Goal: Task Accomplishment & Management: Manage account settings

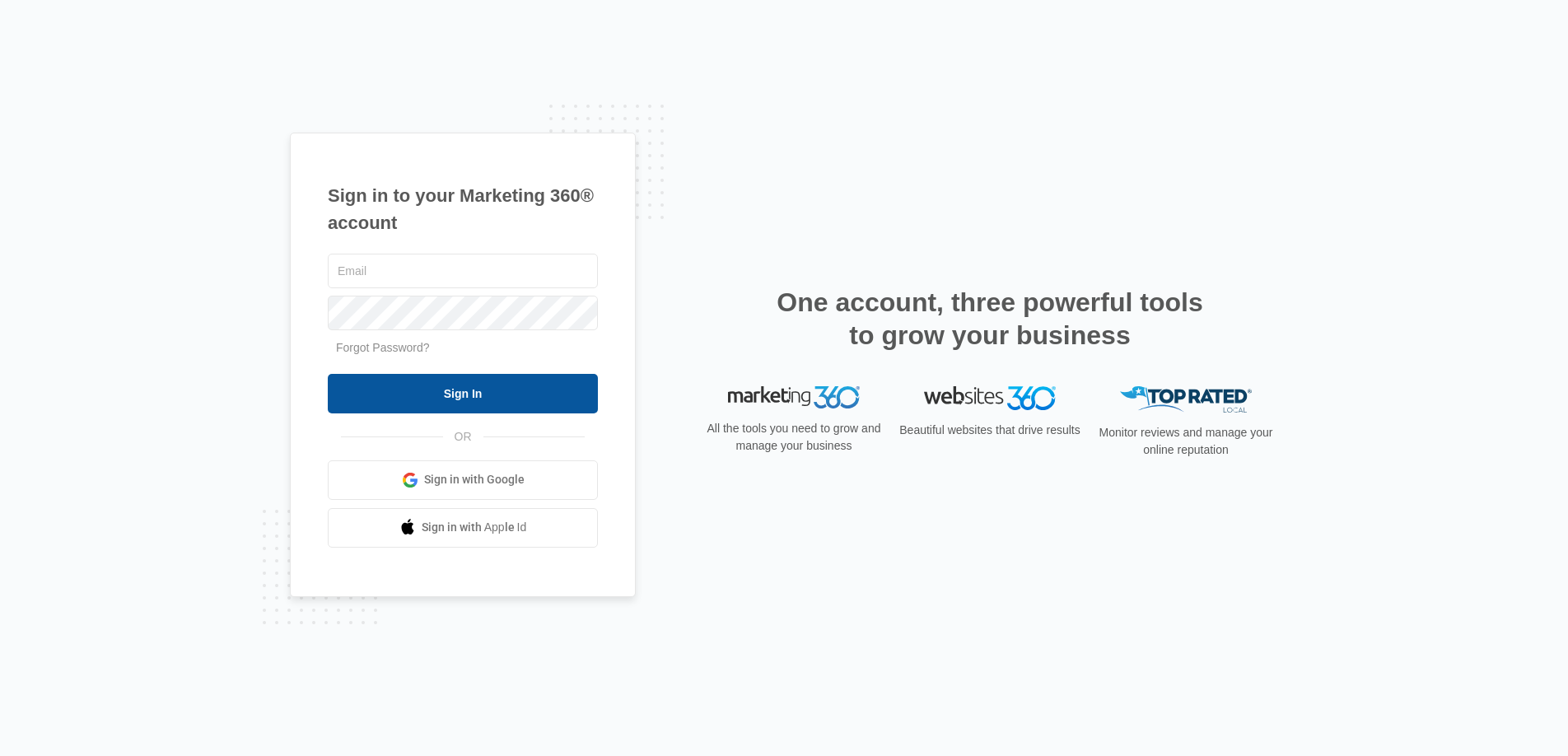
type input "[DOMAIN_NAME][EMAIL_ADDRESS][DOMAIN_NAME]"
click at [479, 384] on input "Sign In" at bounding box center [463, 393] width 270 height 39
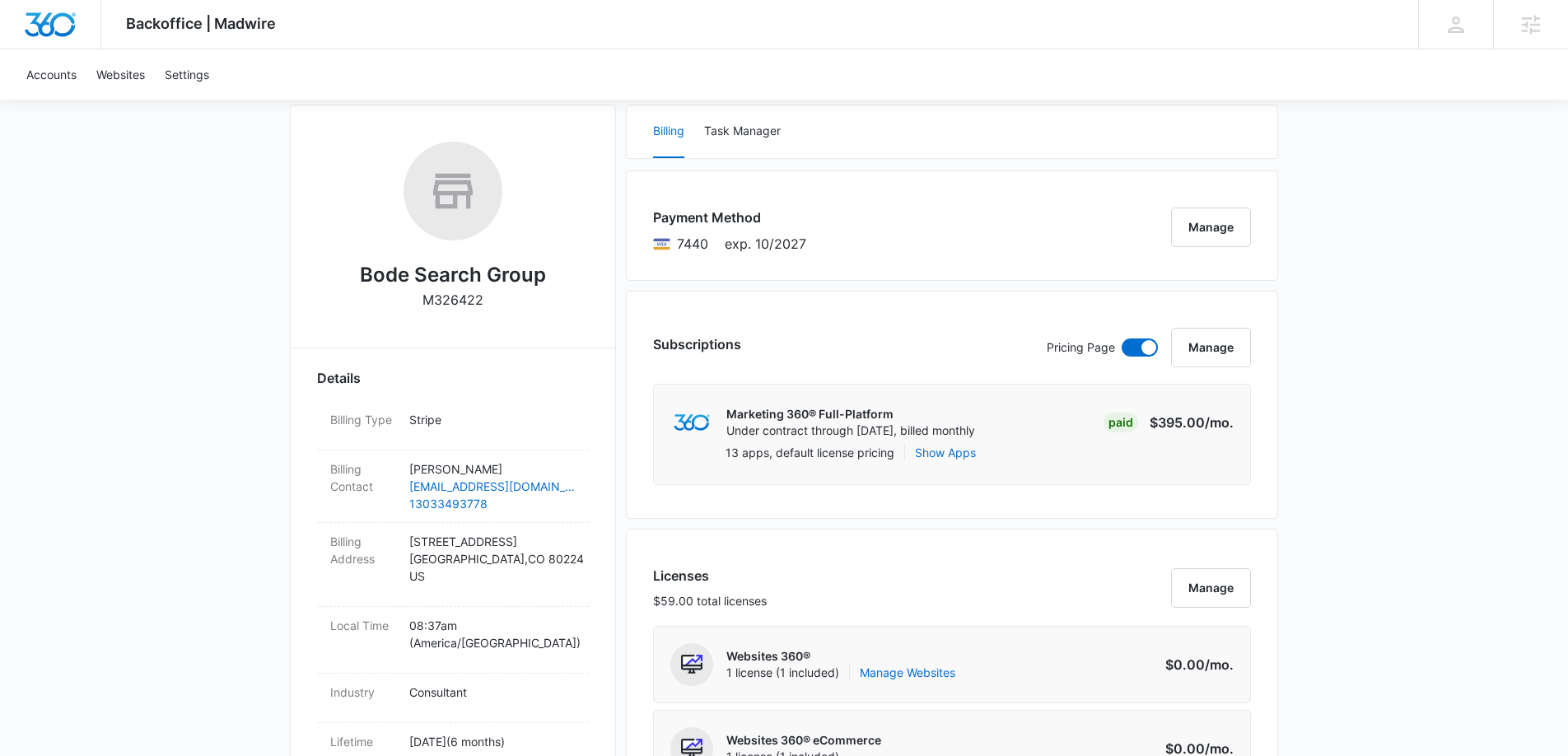
scroll to position [228, 0]
click at [444, 500] on link "13033493778" at bounding box center [492, 501] width 166 height 17
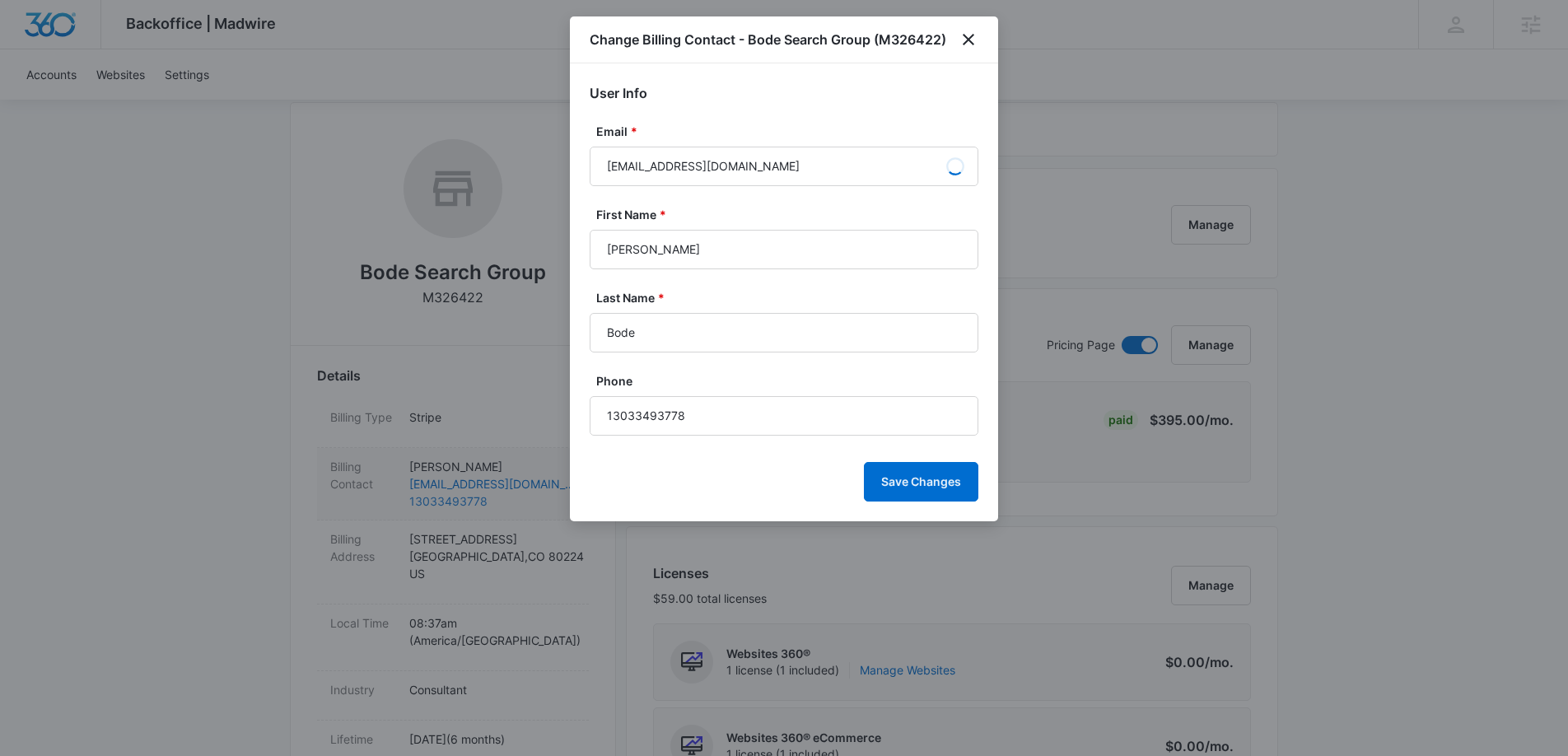
scroll to position [229, 0]
drag, startPoint x: 697, startPoint y: 423, endPoint x: 676, endPoint y: 407, distance: 26.4
click at [614, 420] on input "13033493778" at bounding box center [784, 415] width 389 height 39
click at [967, 40] on icon "close" at bounding box center [968, 39] width 12 height 12
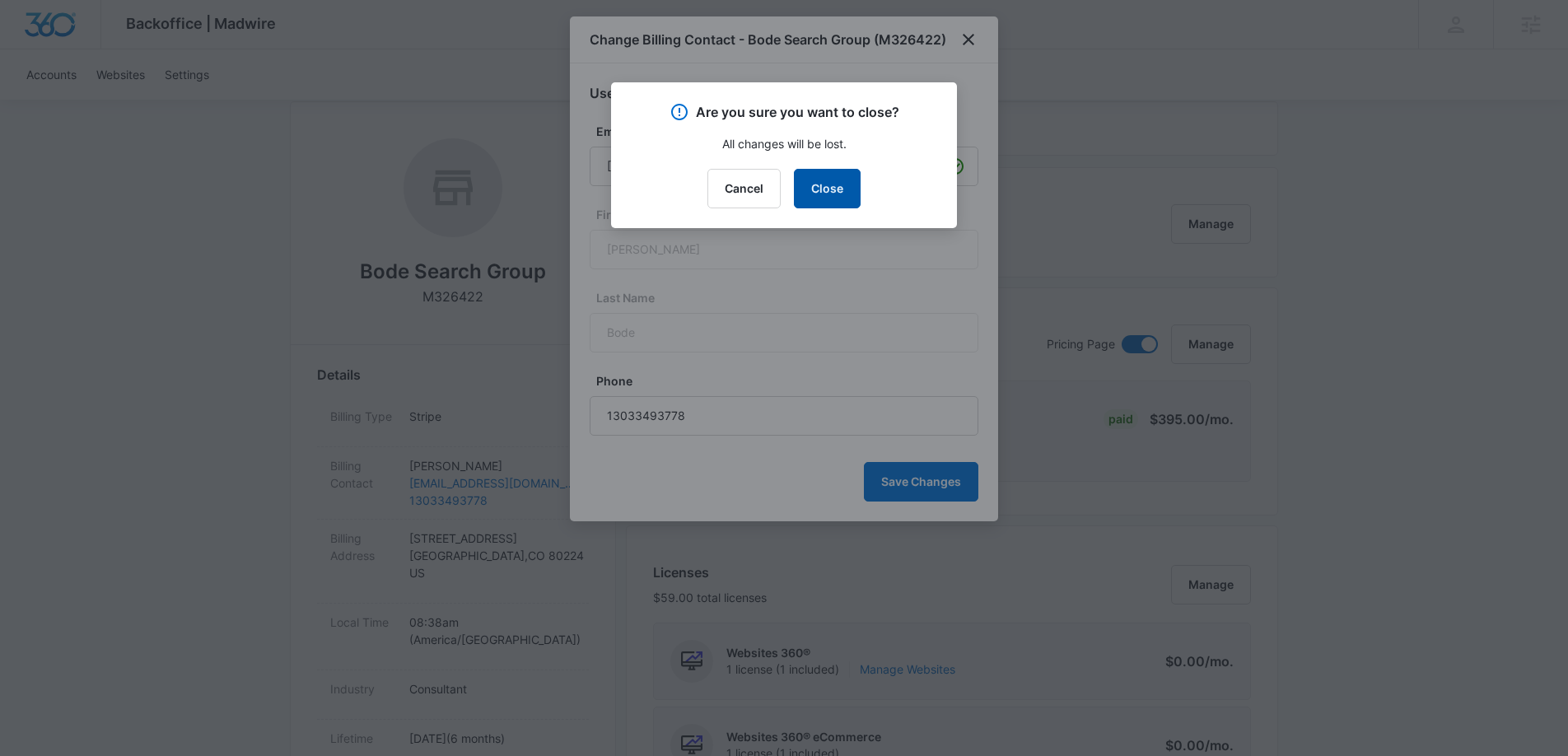
click at [840, 188] on button "Close" at bounding box center [827, 188] width 66 height 39
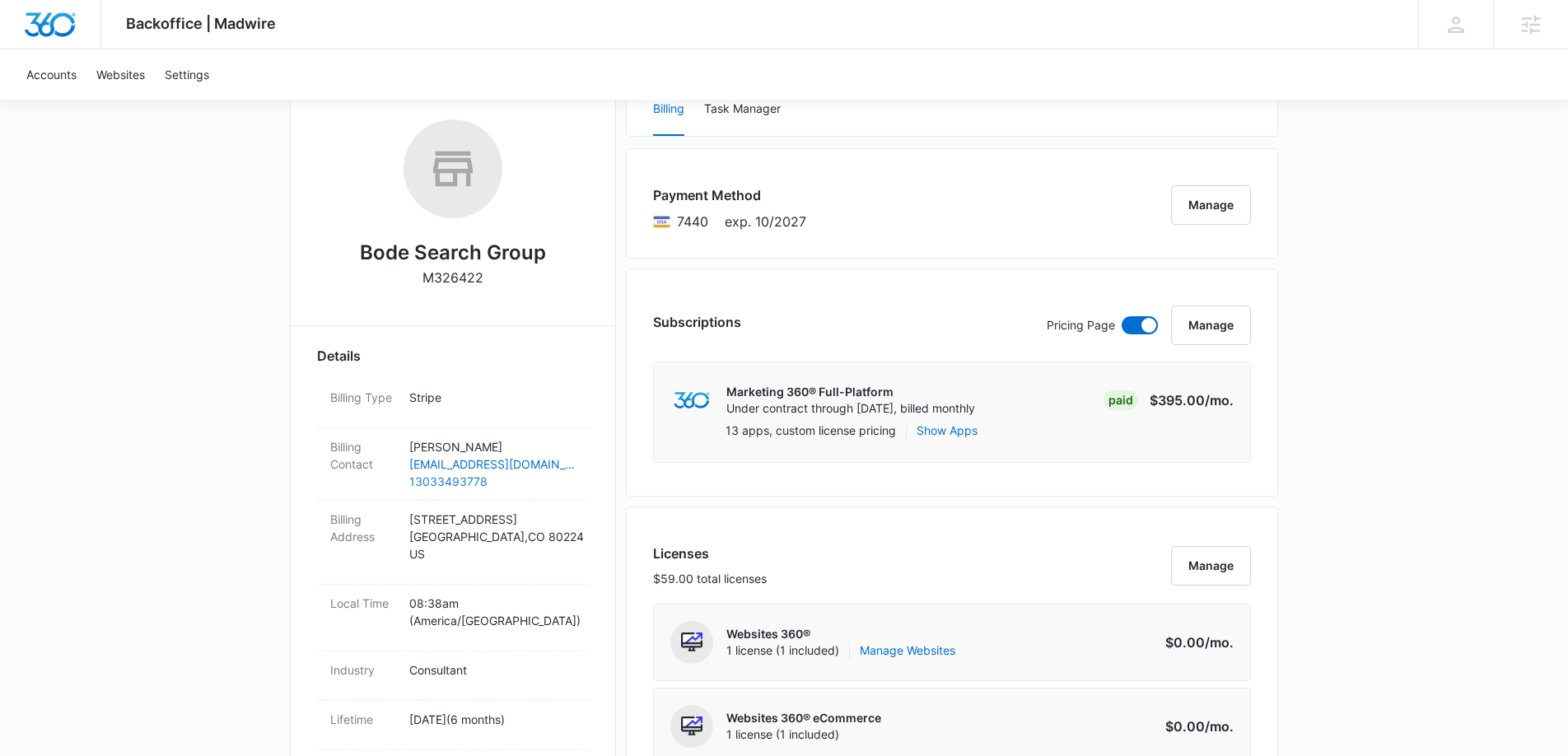
scroll to position [0, 0]
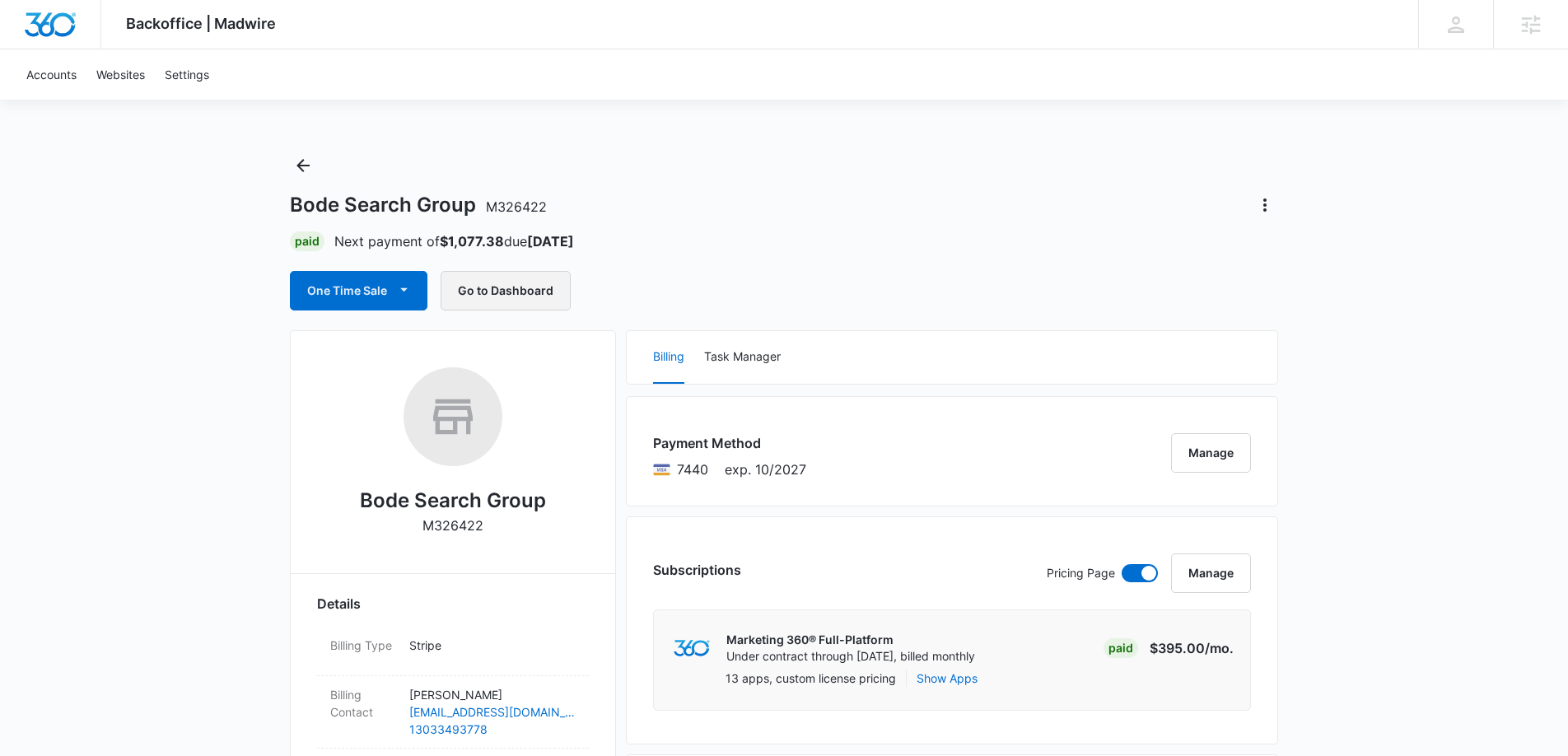
click at [524, 295] on button "Go to Dashboard" at bounding box center [505, 290] width 130 height 39
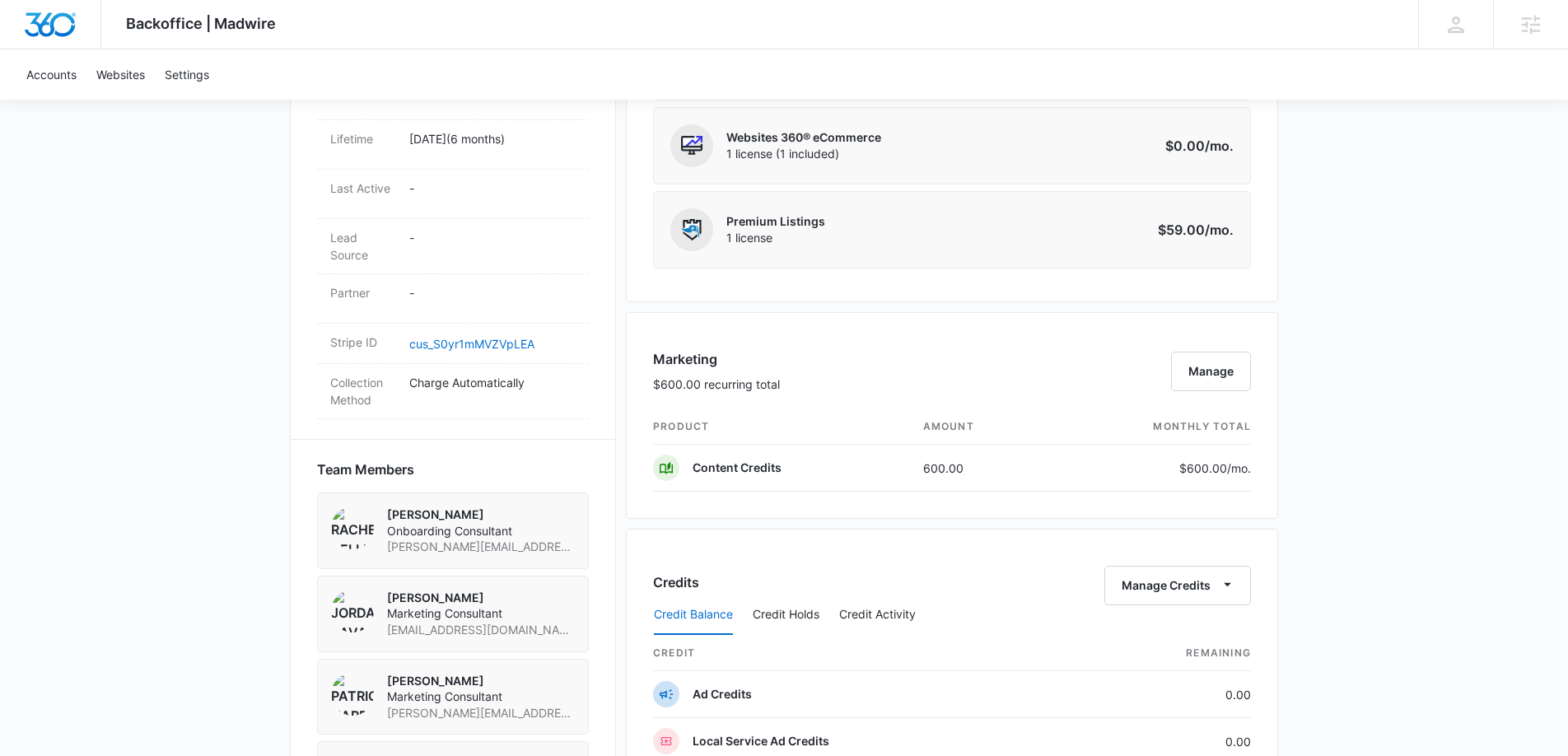
scroll to position [835, 0]
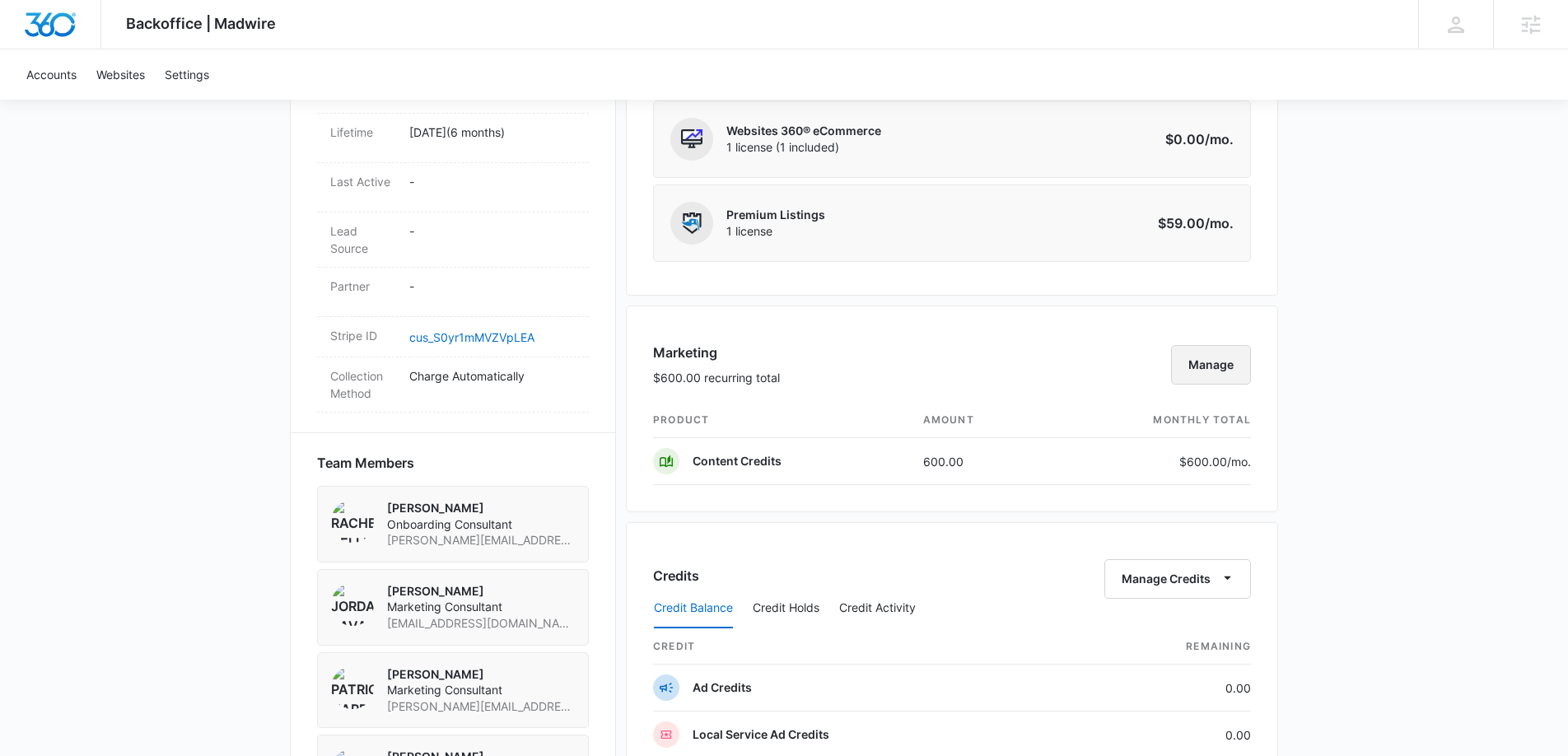
click at [1238, 373] on button "Manage" at bounding box center [1212, 364] width 80 height 39
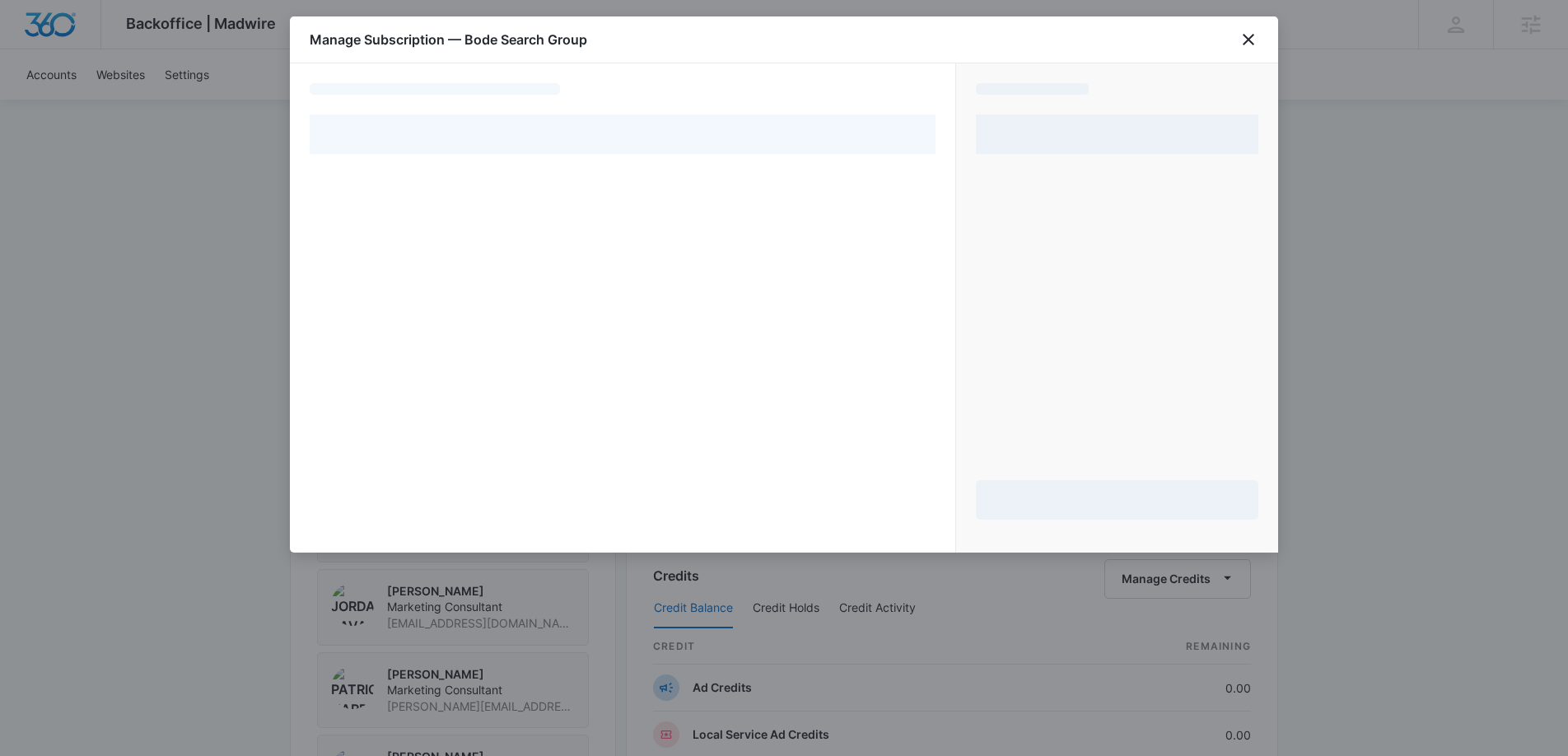
select select "pm_1RHloKA4n8RTgNjUcIz99Mq0"
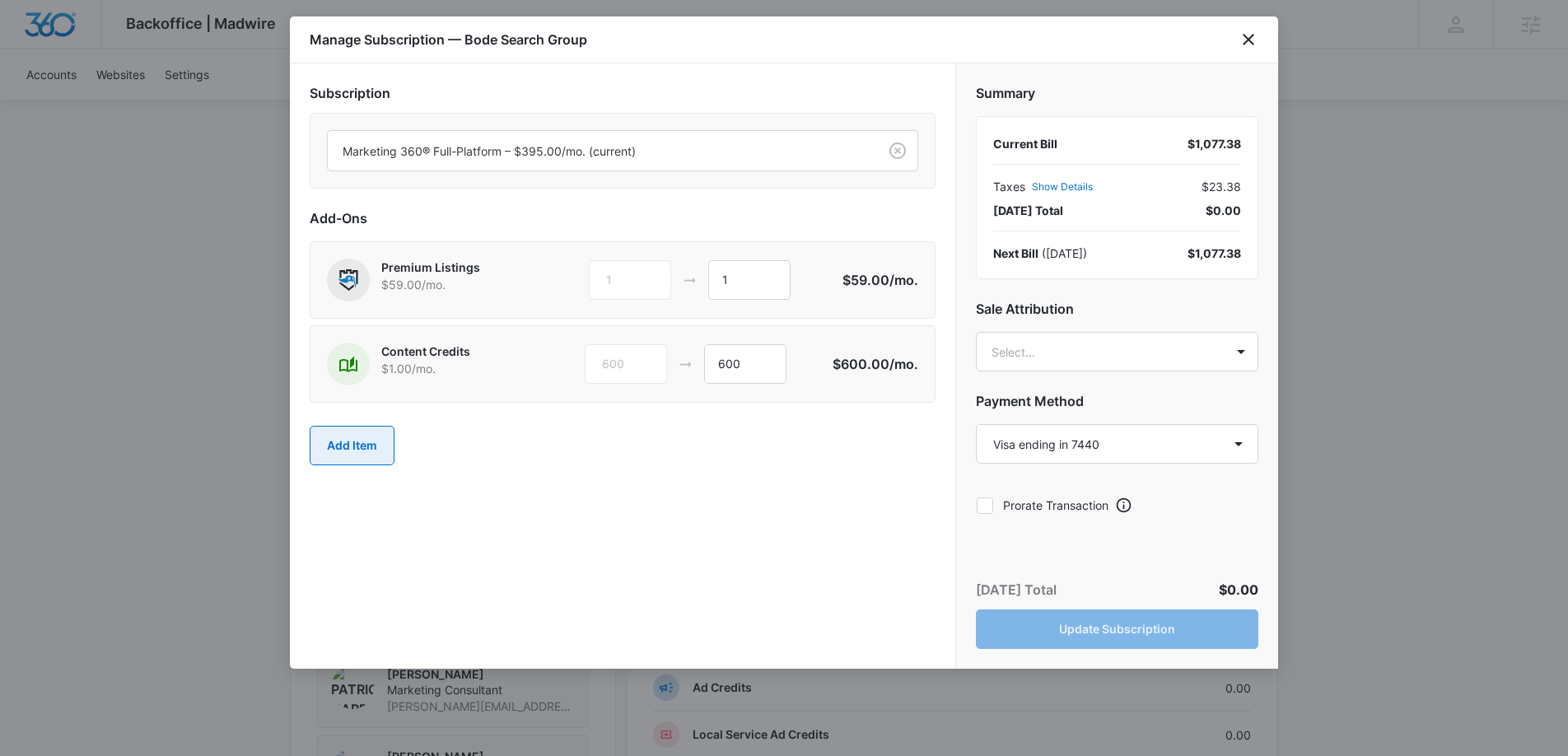
click at [387, 444] on button "Add Item" at bounding box center [352, 445] width 85 height 39
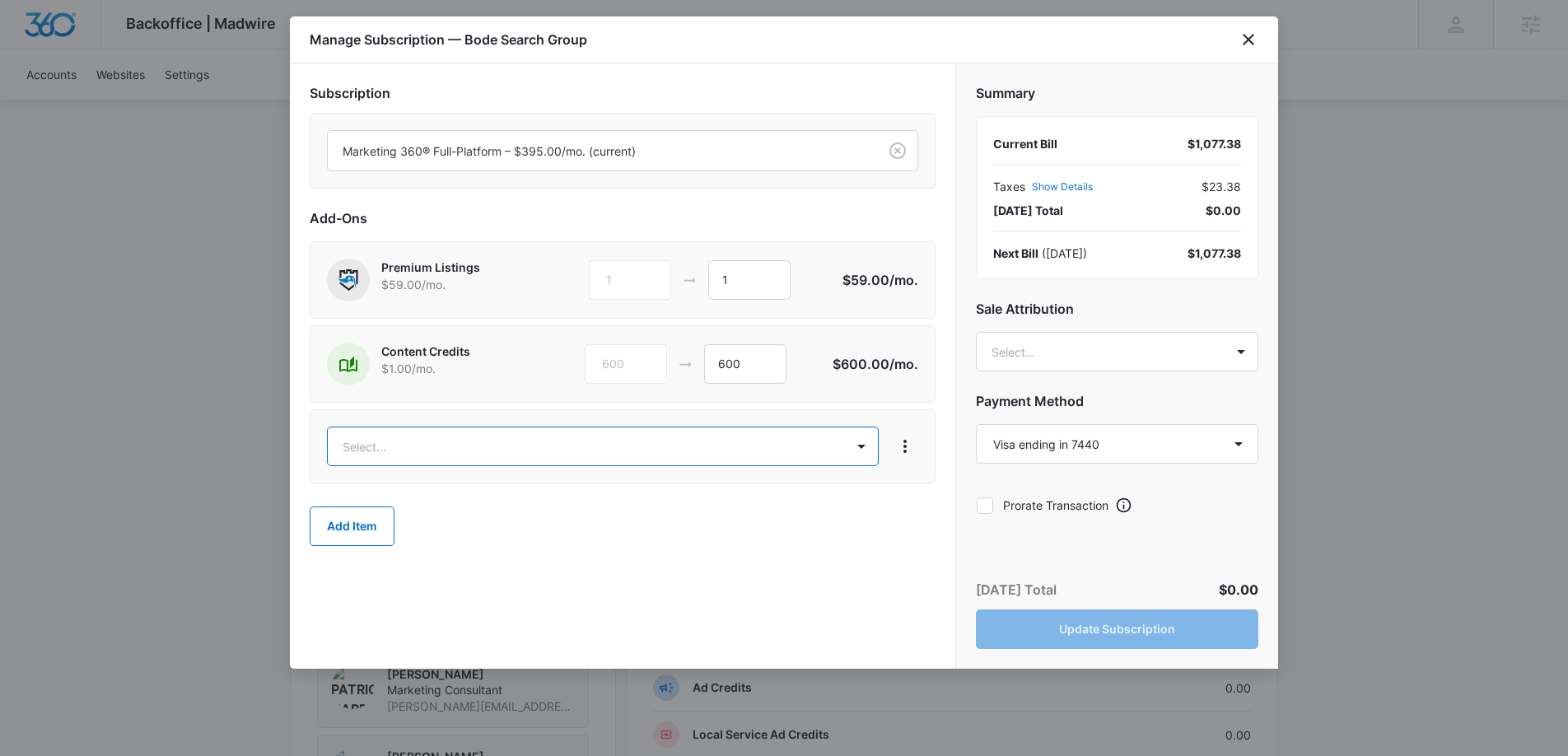
click at [684, 463] on body "Backoffice | Madwire Apps Settings JG [PERSON_NAME] [DOMAIN_NAME][EMAIL_ADDRESS…" at bounding box center [784, 293] width 1568 height 2256
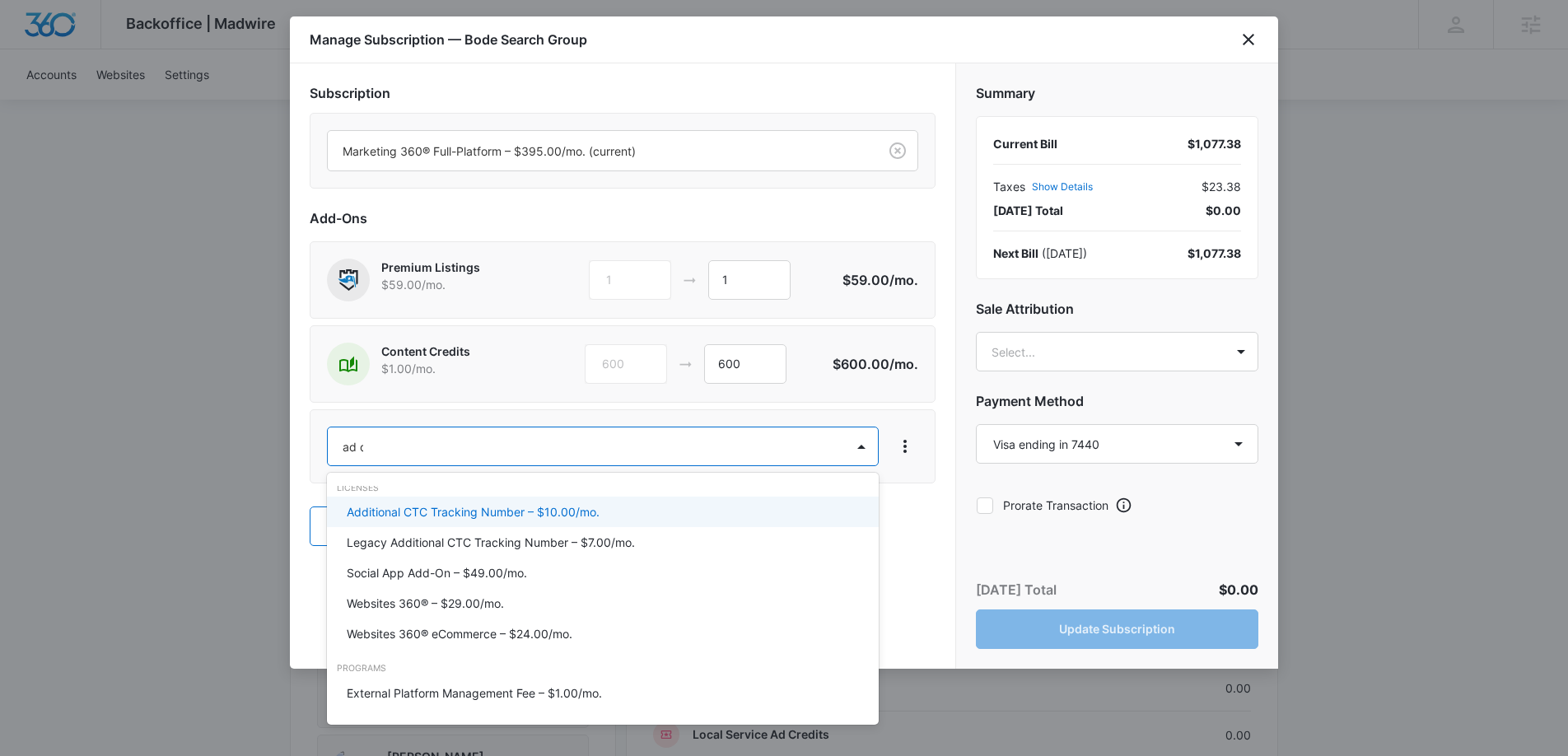
scroll to position [0, 0]
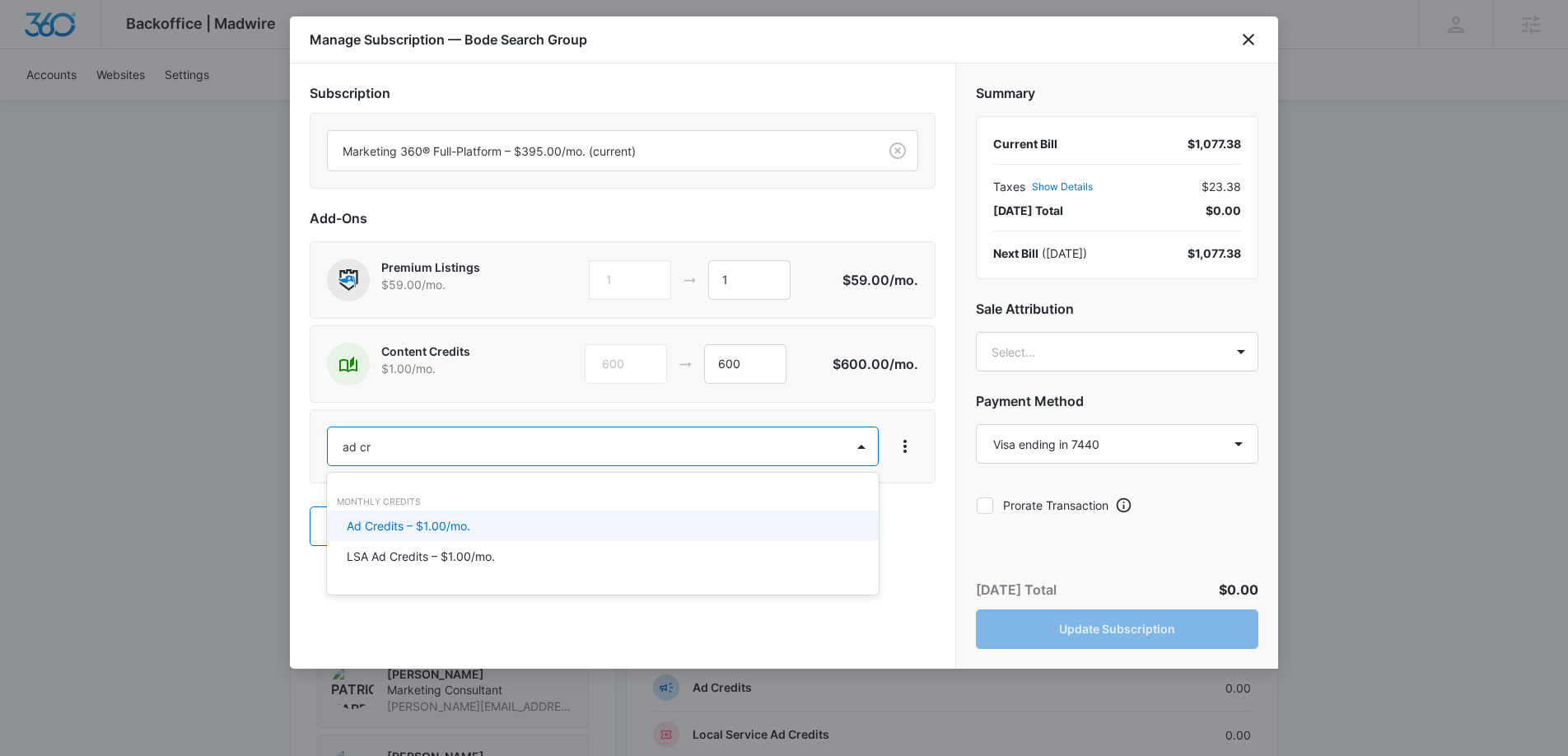
type input "ad cre"
click at [523, 524] on div "Ad Credits – $1.00/mo." at bounding box center [602, 525] width 509 height 17
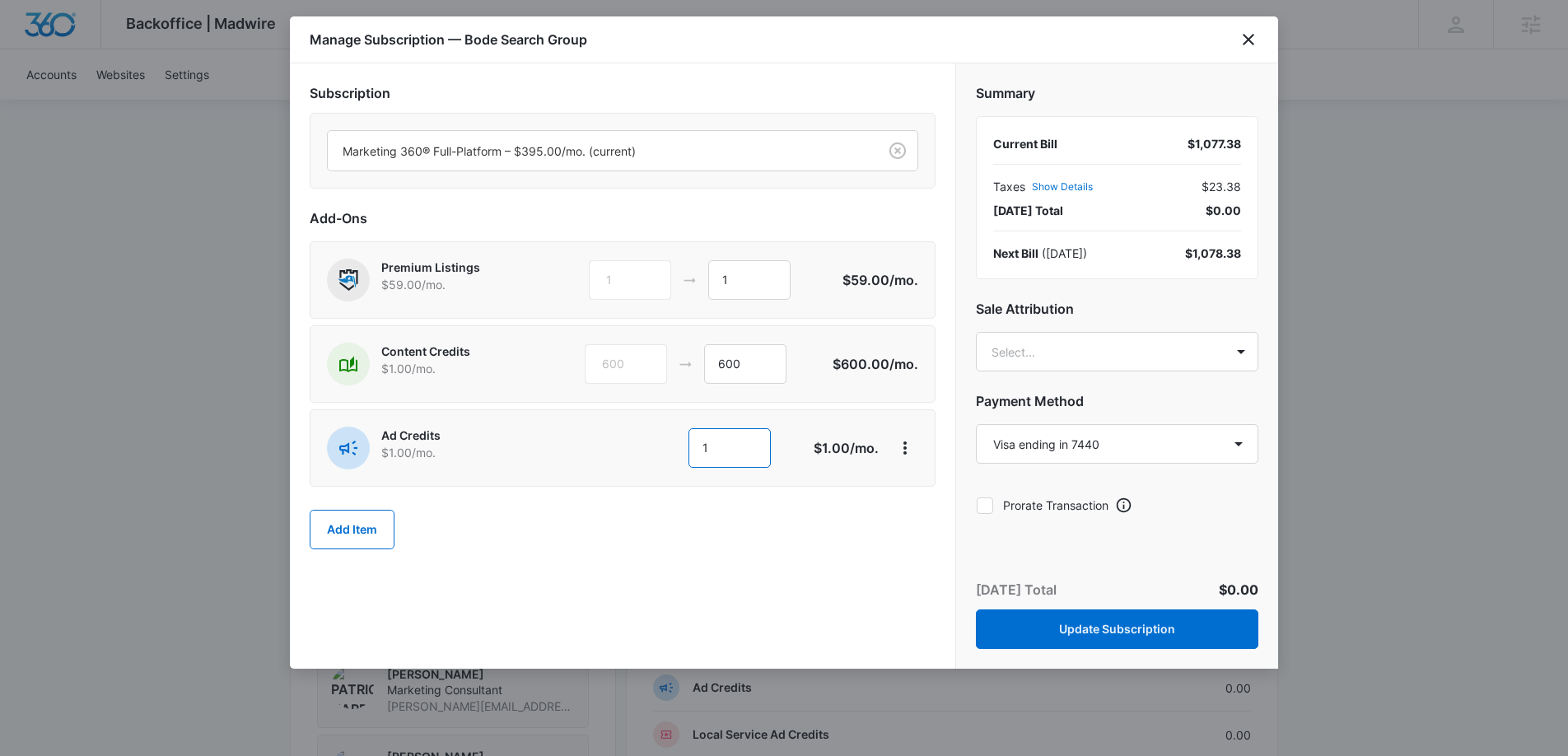
drag, startPoint x: 747, startPoint y: 452, endPoint x: 585, endPoint y: 446, distance: 162.1
click at [585, 445] on div "1 1" at bounding box center [685, 447] width 233 height 39
click at [723, 361] on input "600" at bounding box center [745, 363] width 83 height 39
click at [735, 363] on input "600" at bounding box center [745, 363] width 83 height 39
drag, startPoint x: 748, startPoint y: 371, endPoint x: 694, endPoint y: 364, distance: 54.5
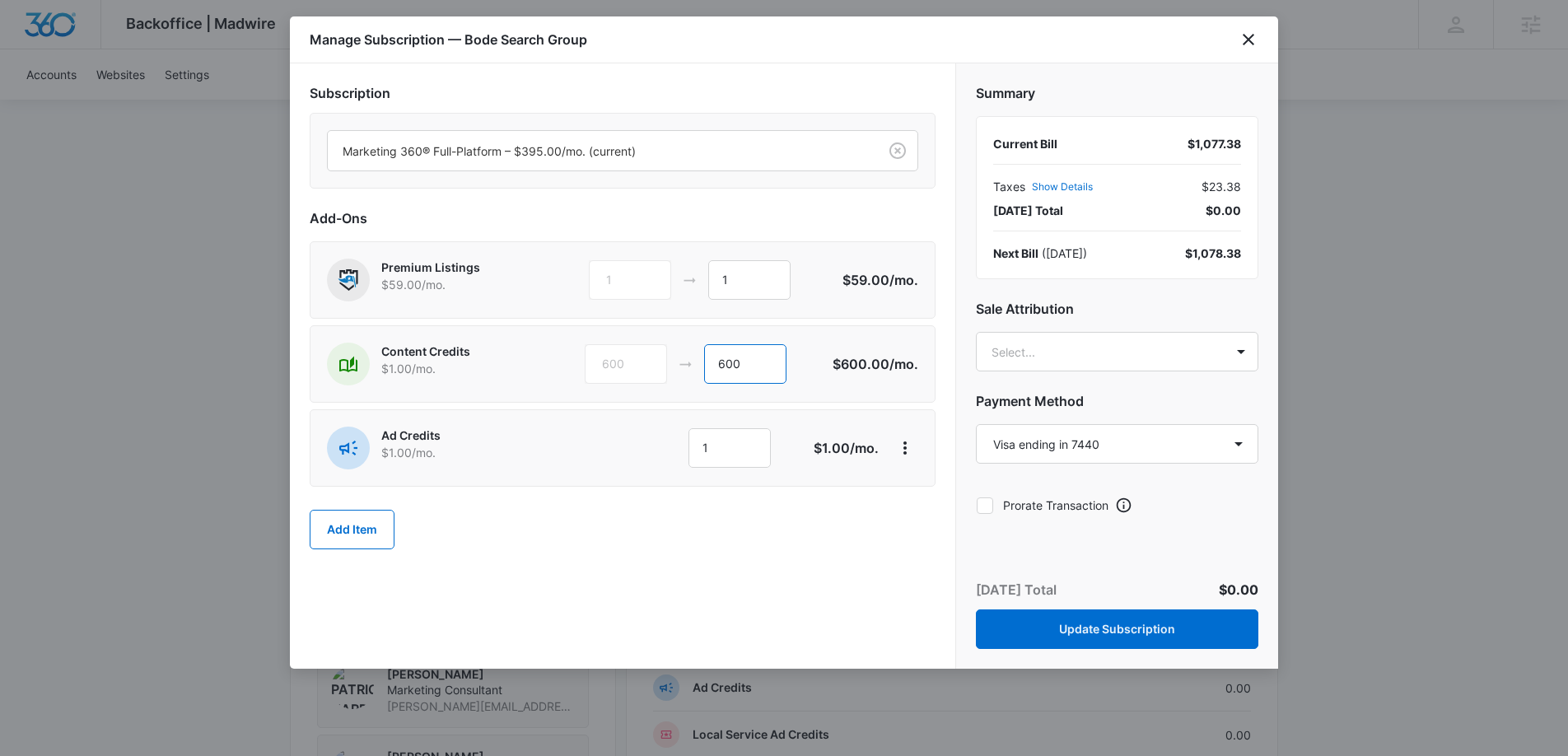
click at [694, 364] on div "600 600" at bounding box center [708, 363] width 248 height 39
drag, startPoint x: 918, startPoint y: 276, endPoint x: 856, endPoint y: 276, distance: 62.0
click at [856, 275] on div "Premium Listings $59.00 /mo. 1 1 $59.00 /mo." at bounding box center [623, 280] width 626 height 77
click at [868, 287] on p "$59.00 /mo." at bounding box center [879, 280] width 77 height 20
drag, startPoint x: 924, startPoint y: 280, endPoint x: 854, endPoint y: 277, distance: 70.1
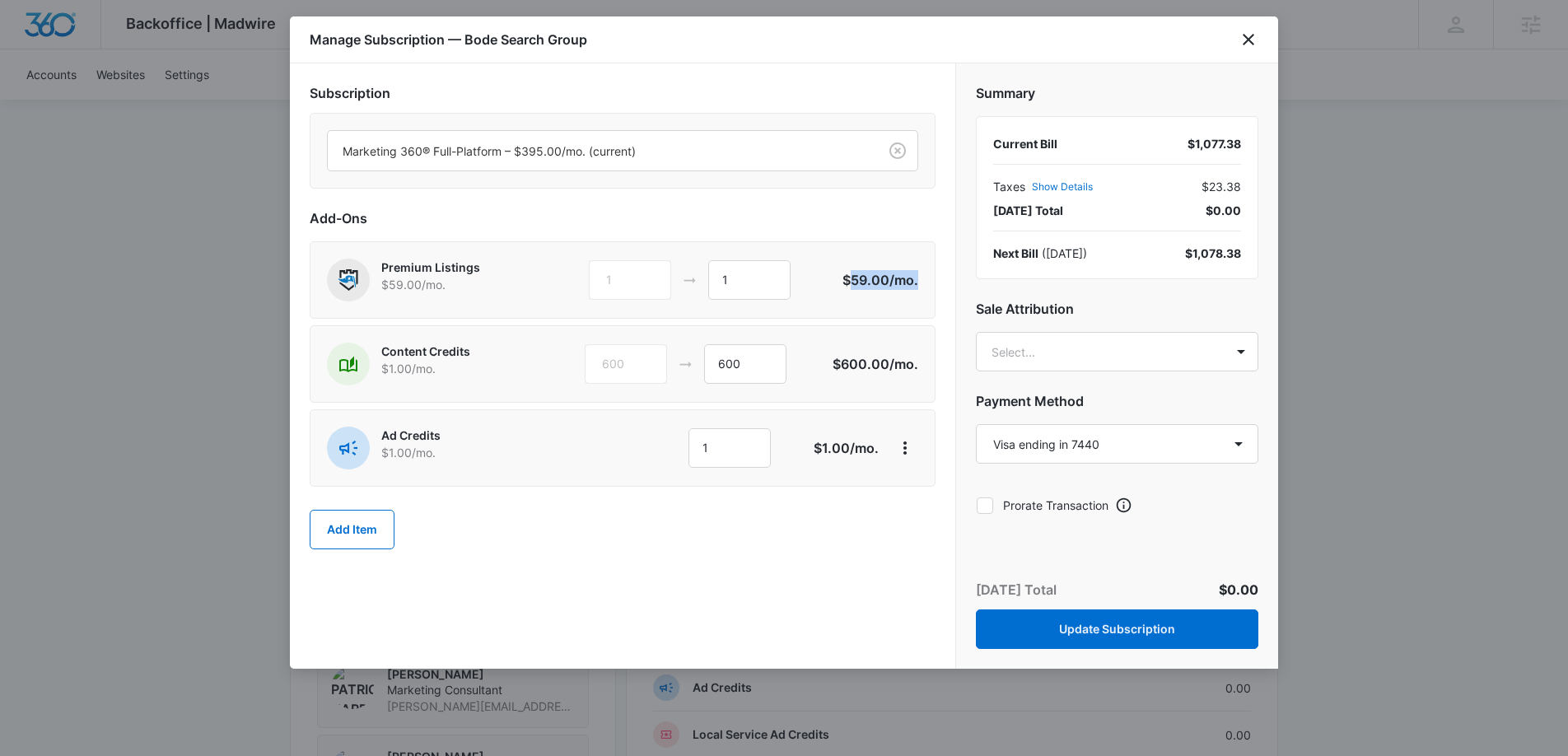
click at [854, 277] on div "Premium Listings $59.00 /mo. 1 1 $59.00 /mo." at bounding box center [623, 280] width 626 height 77
click at [858, 277] on p "$59.00 /mo." at bounding box center [879, 280] width 77 height 20
click at [752, 371] on input "600" at bounding box center [745, 363] width 83 height 39
drag, startPoint x: 744, startPoint y: 364, endPoint x: 716, endPoint y: 363, distance: 28.0
click at [716, 363] on input "600" at bounding box center [745, 363] width 83 height 39
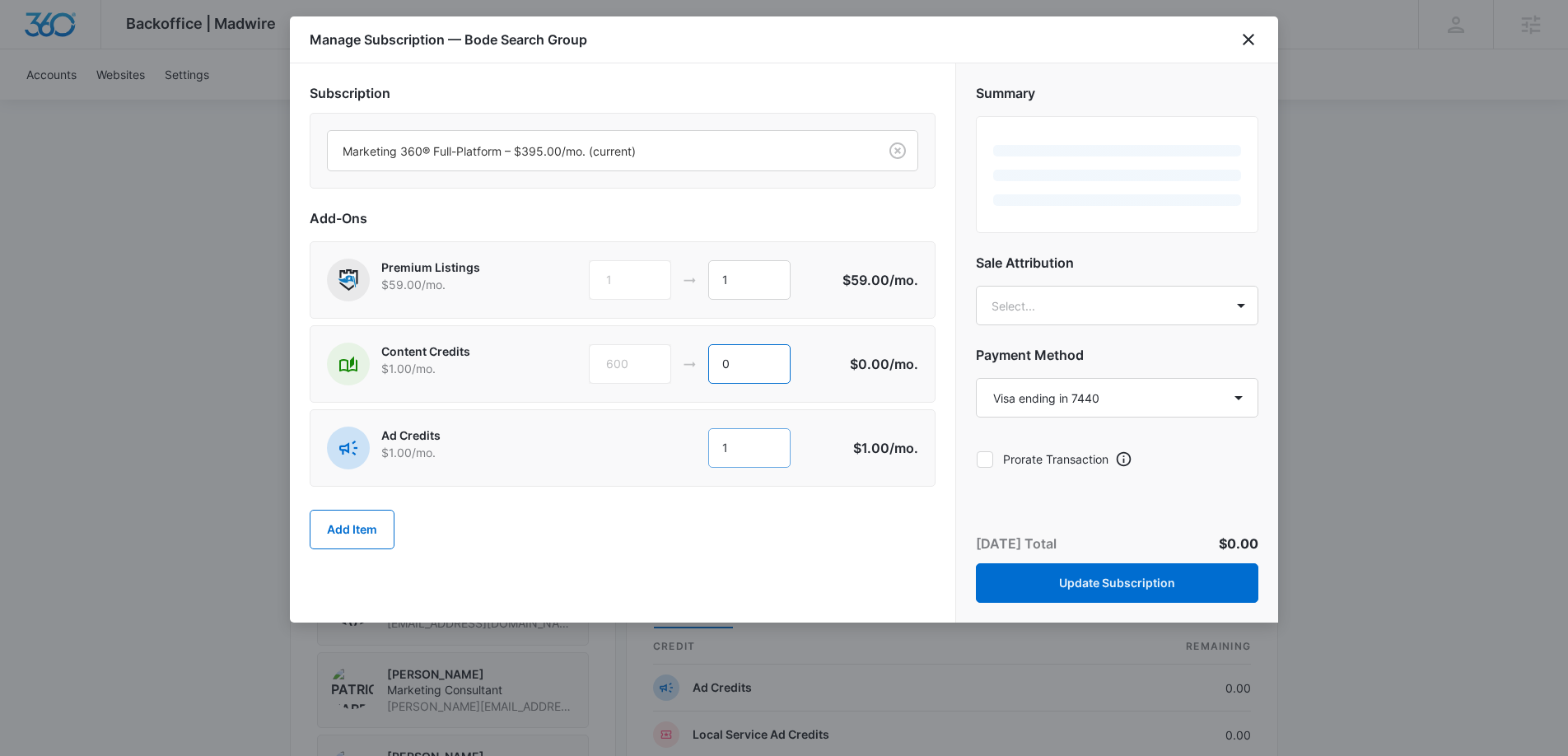
type input "0"
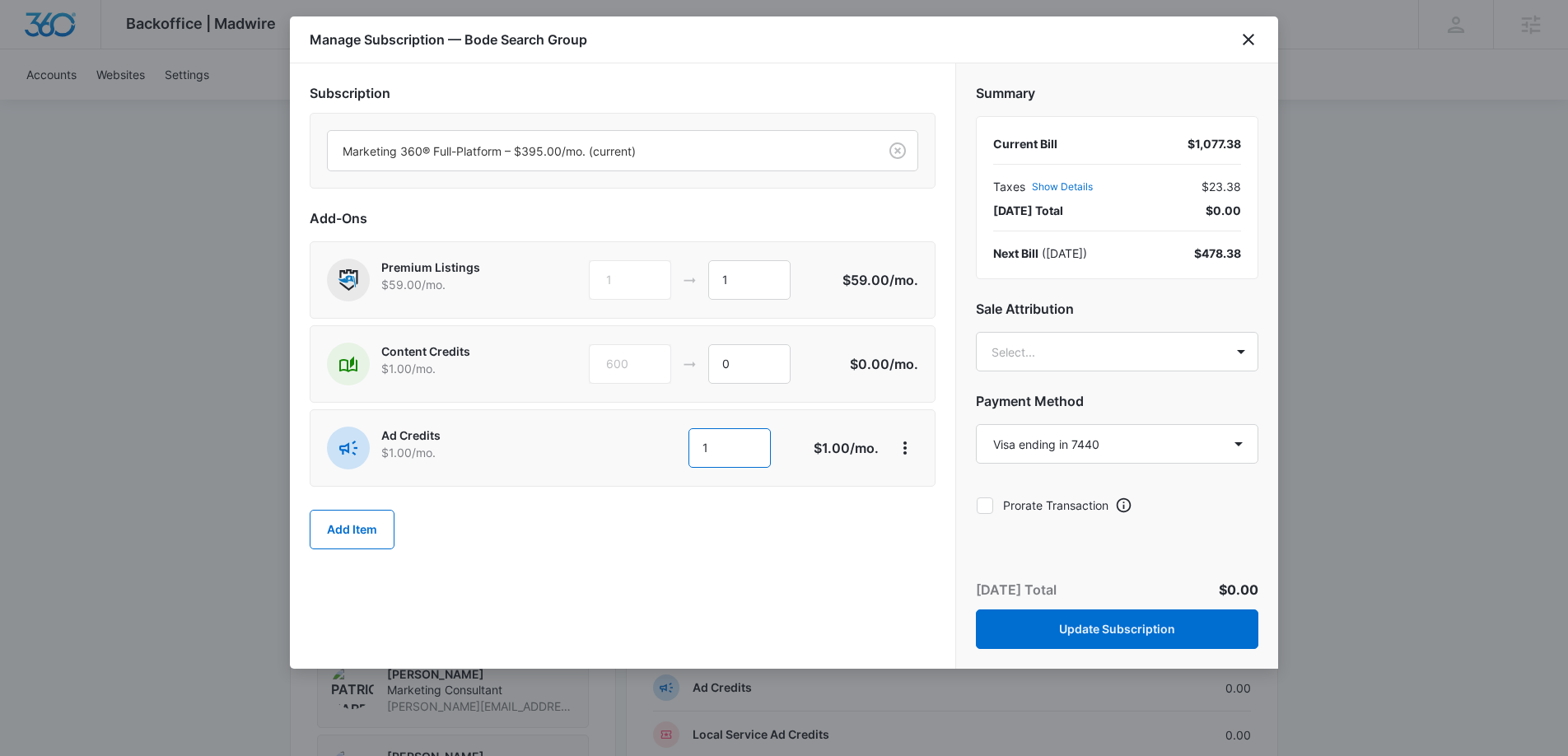
drag, startPoint x: 763, startPoint y: 458, endPoint x: 620, endPoint y: 449, distance: 143.3
click at [620, 449] on div "1 1" at bounding box center [685, 447] width 233 height 39
type input "600"
click at [1094, 351] on body "Backoffice | Madwire Apps Settings JG [PERSON_NAME] [DOMAIN_NAME][EMAIL_ADDRESS…" at bounding box center [784, 293] width 1568 height 2256
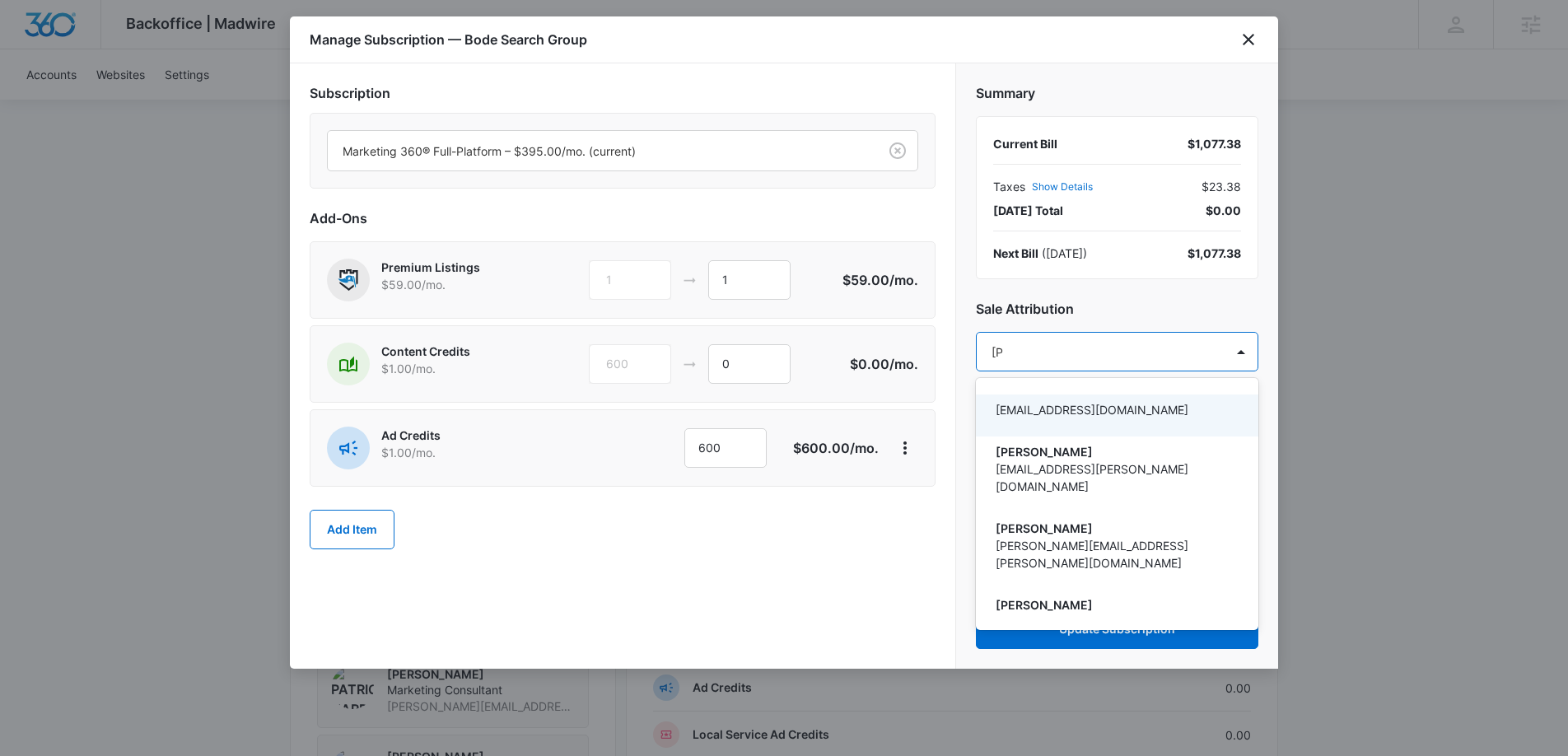
type input "[PERSON_NAME]"
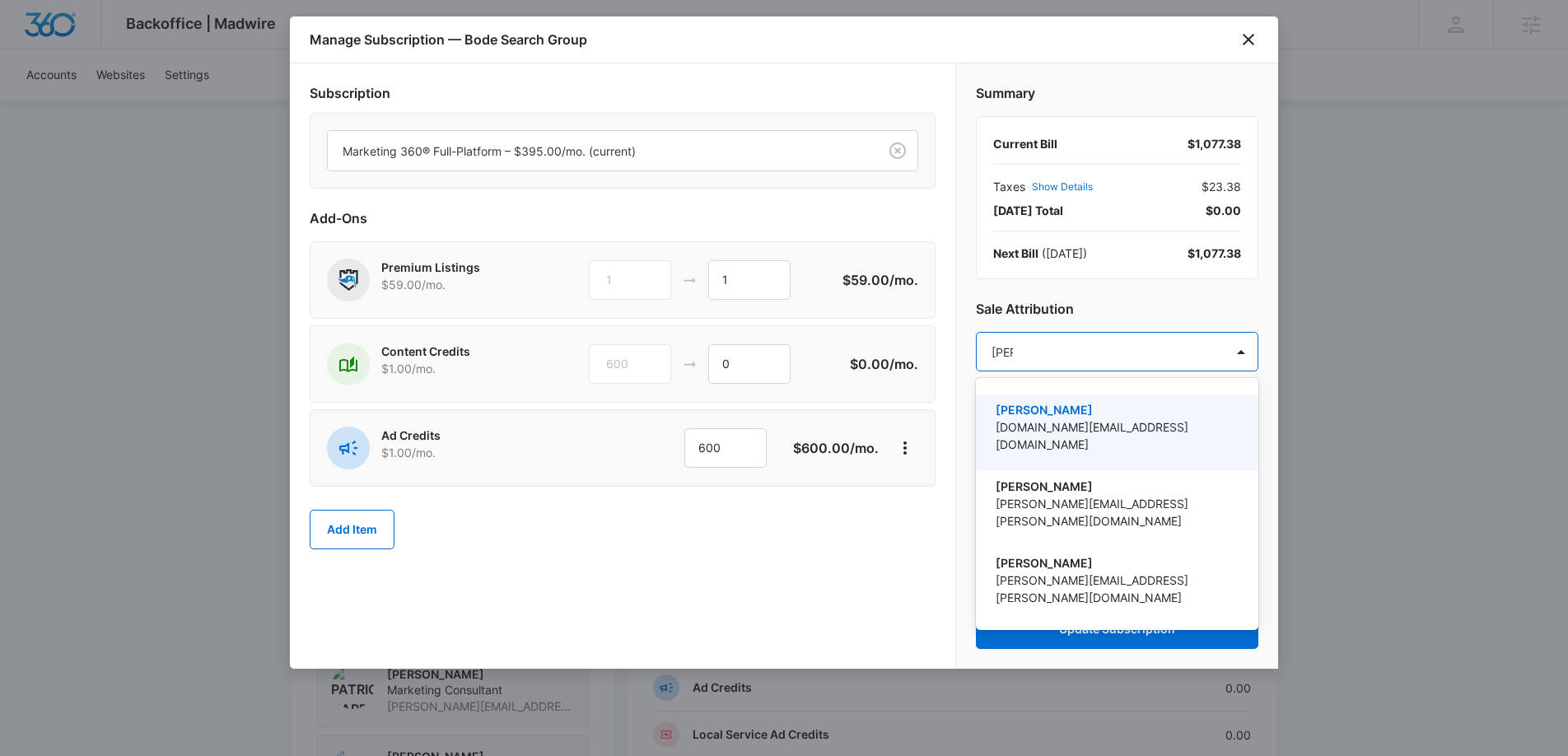
drag, startPoint x: 1019, startPoint y: 400, endPoint x: 928, endPoint y: 468, distance: 113.6
click at [1015, 403] on div "[PERSON_NAME] [DOMAIN_NAME][EMAIL_ADDRESS][DOMAIN_NAME]" at bounding box center [1117, 433] width 283 height 76
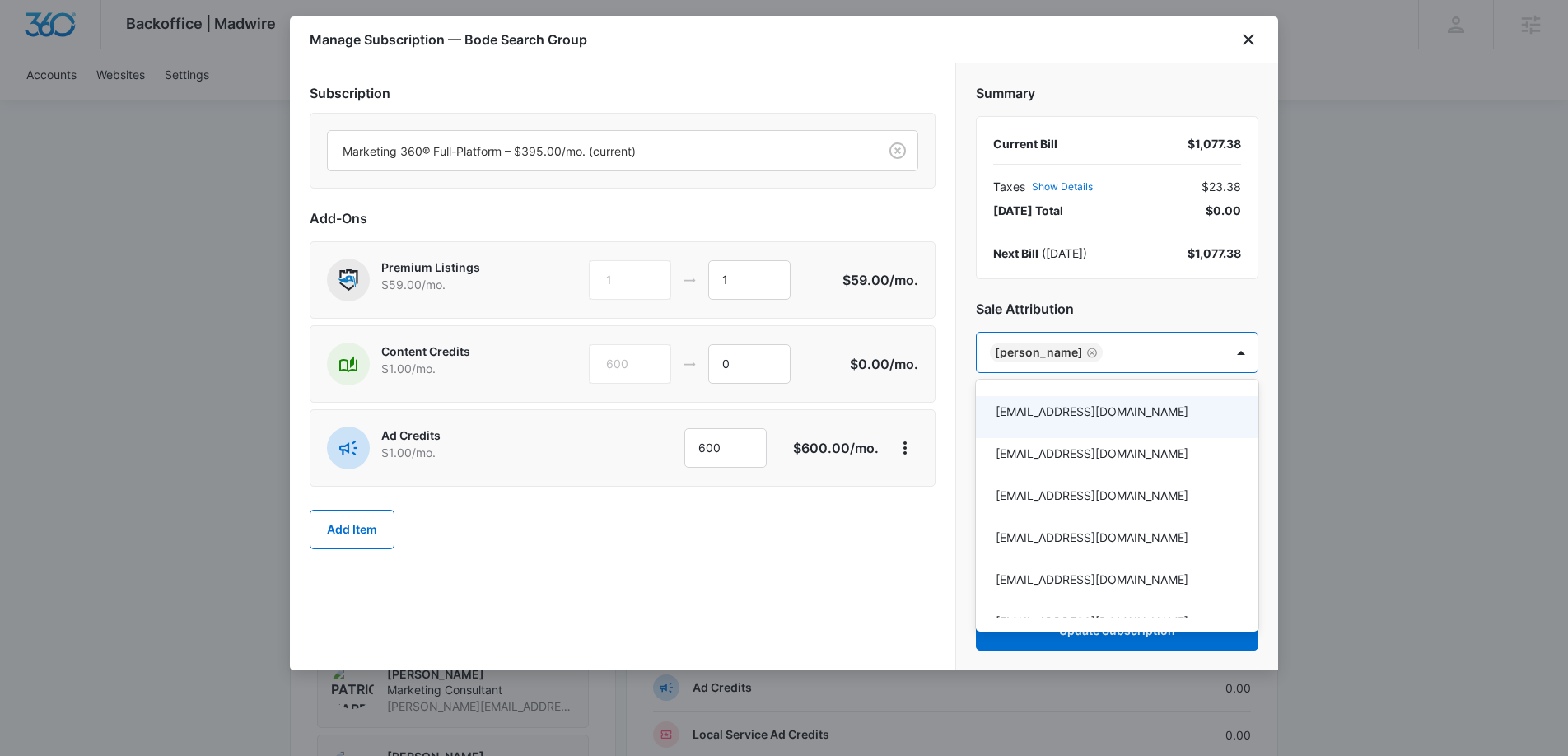
drag, startPoint x: 834, startPoint y: 531, endPoint x: 851, endPoint y: 533, distance: 17.1
click at [835, 531] on div at bounding box center [784, 378] width 1568 height 756
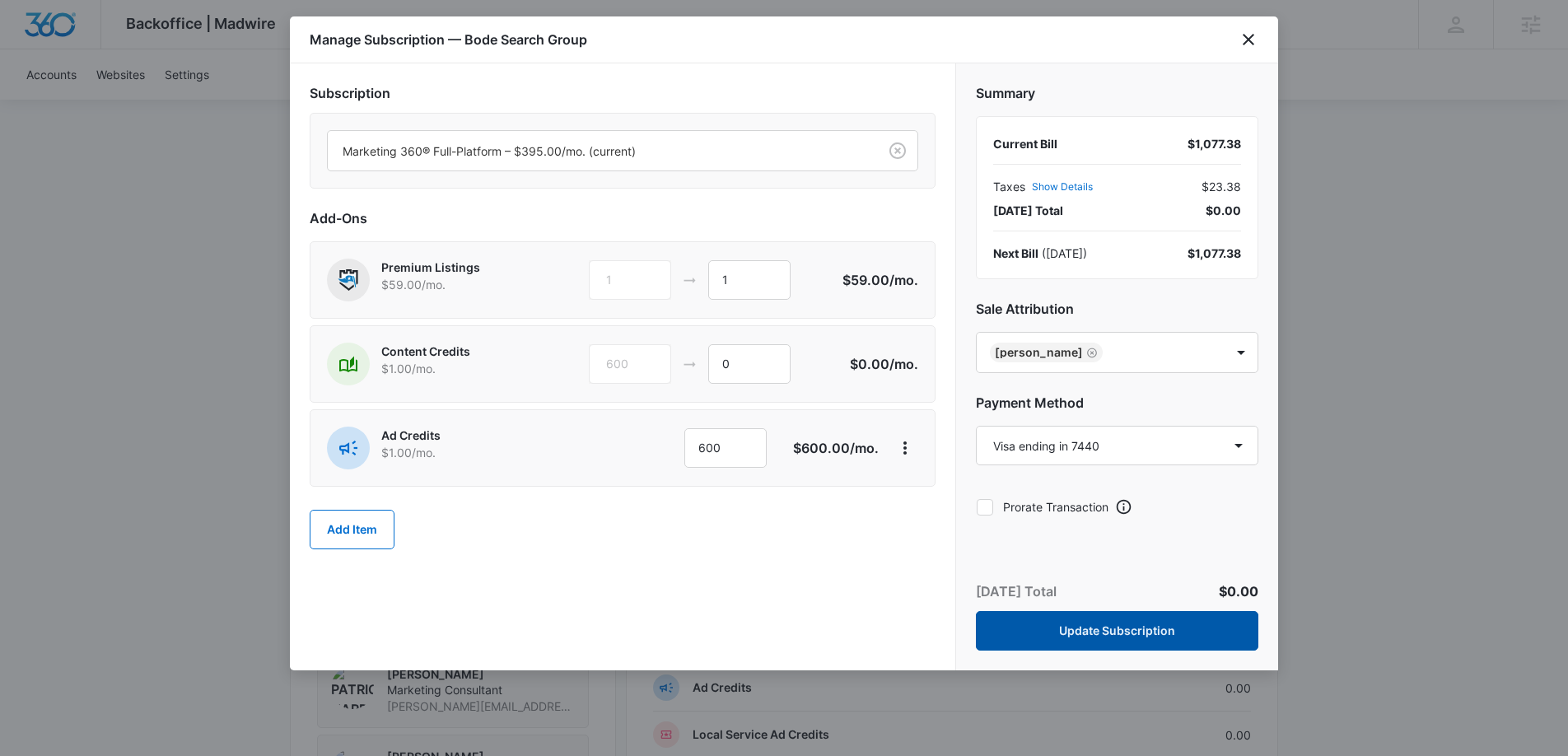
click at [1207, 637] on button "Update Subscription" at bounding box center [1117, 630] width 283 height 39
